Goal: Task Accomplishment & Management: Manage account settings

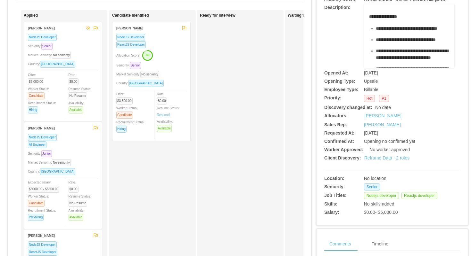
scroll to position [59, 0]
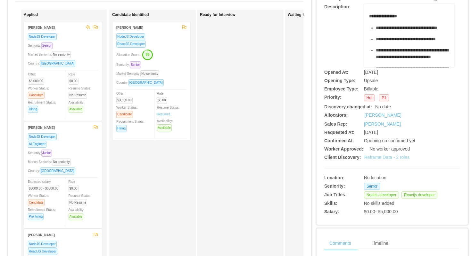
click at [370, 160] on link "Reframe Data - 2 roles" at bounding box center [386, 157] width 45 height 5
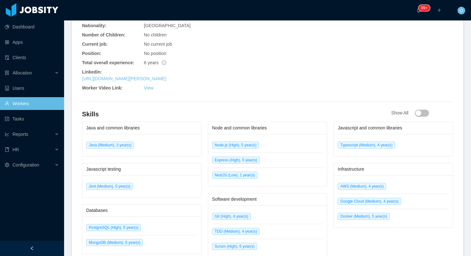
scroll to position [325, 0]
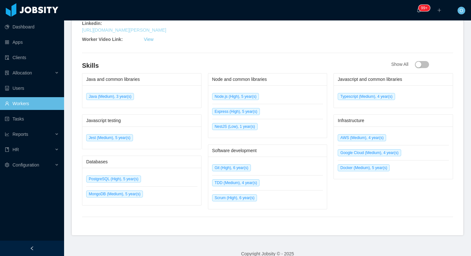
click at [138, 28] on link "[URL][DOMAIN_NAME][PERSON_NAME]" at bounding box center [124, 30] width 84 height 5
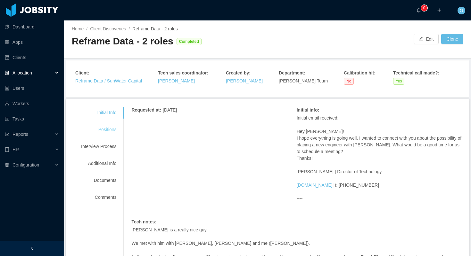
click at [111, 132] on div "Positions" at bounding box center [98, 130] width 51 height 12
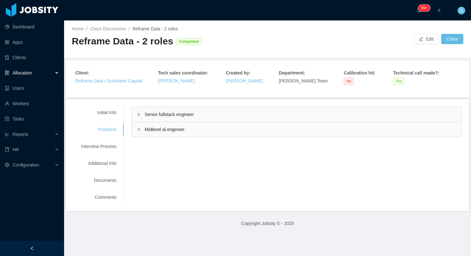
click at [136, 111] on div "Senior fullstack engineer" at bounding box center [296, 114] width 329 height 15
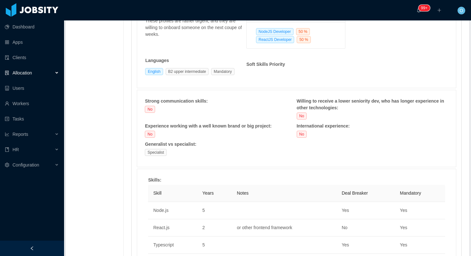
scroll to position [62, 0]
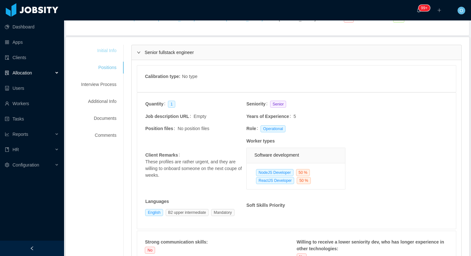
click at [113, 50] on div "Initial Info" at bounding box center [98, 51] width 51 height 12
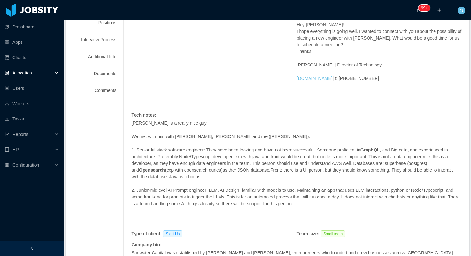
scroll to position [108, 0]
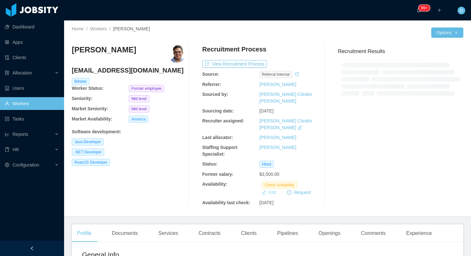
click at [271, 189] on button "Edit" at bounding box center [269, 193] width 20 height 8
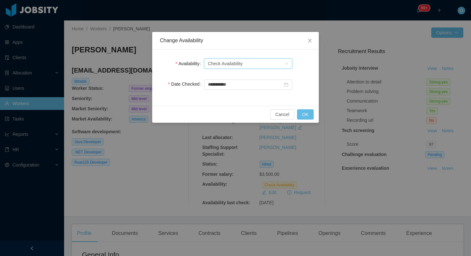
click at [289, 65] on div "Select one Check Availability" at bounding box center [248, 64] width 88 height 10
click at [274, 86] on li "Not Available" at bounding box center [248, 87] width 88 height 10
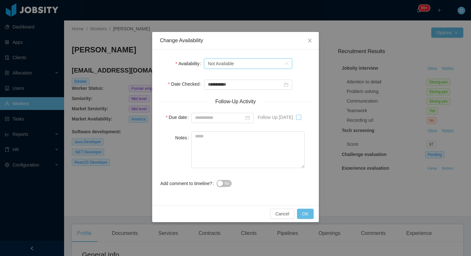
type input "**********"
click at [308, 214] on button "OK" at bounding box center [305, 214] width 17 height 10
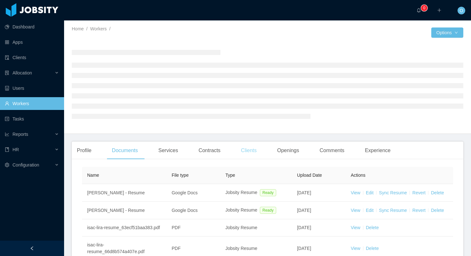
click at [247, 149] on div "Clients" at bounding box center [249, 151] width 26 height 18
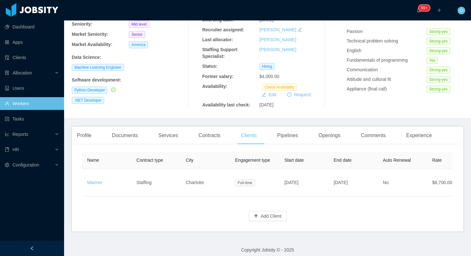
scroll to position [80, 0]
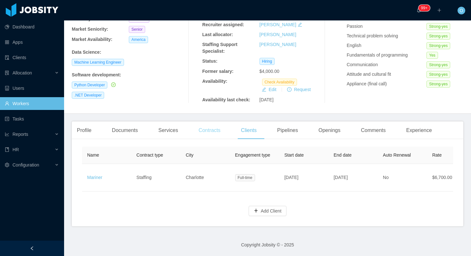
click at [220, 132] on div "Contracts" at bounding box center [209, 131] width 32 height 18
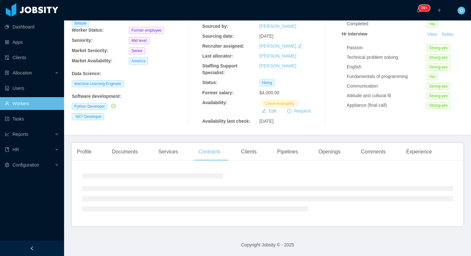
scroll to position [80, 0]
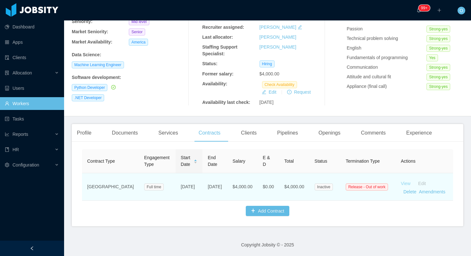
click at [401, 184] on link "View" at bounding box center [406, 183] width 10 height 5
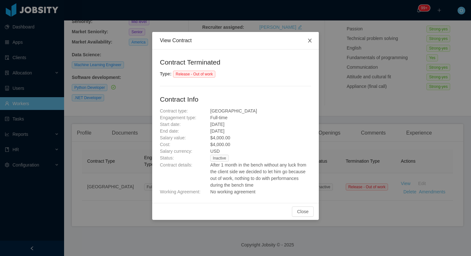
click at [308, 42] on icon "icon: close" at bounding box center [310, 41] width 4 height 4
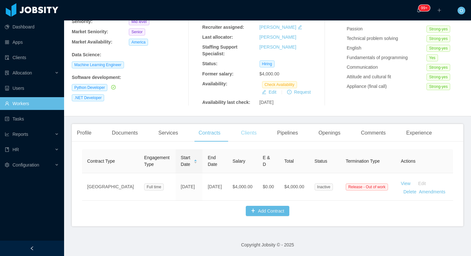
click at [253, 136] on div "Clients" at bounding box center [249, 133] width 26 height 18
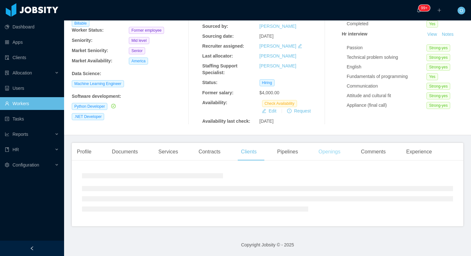
click at [322, 146] on div "Openings" at bounding box center [329, 152] width 32 height 18
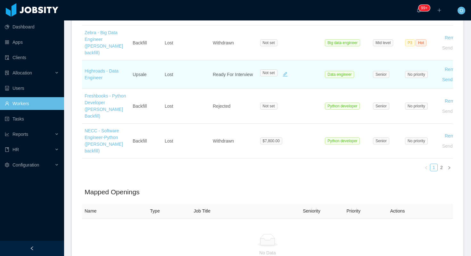
scroll to position [409, 0]
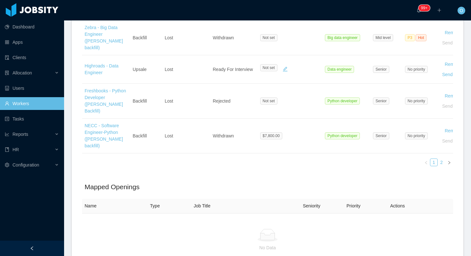
click at [441, 159] on link "2" at bounding box center [441, 162] width 7 height 7
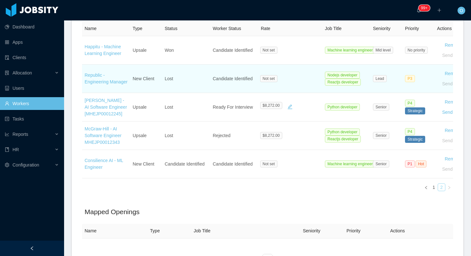
scroll to position [0, 0]
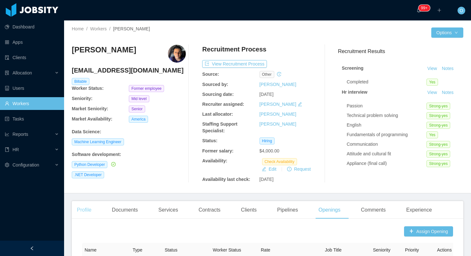
click at [92, 214] on div "Profile" at bounding box center [84, 210] width 25 height 18
